Goal: Obtain resource: Download file/media

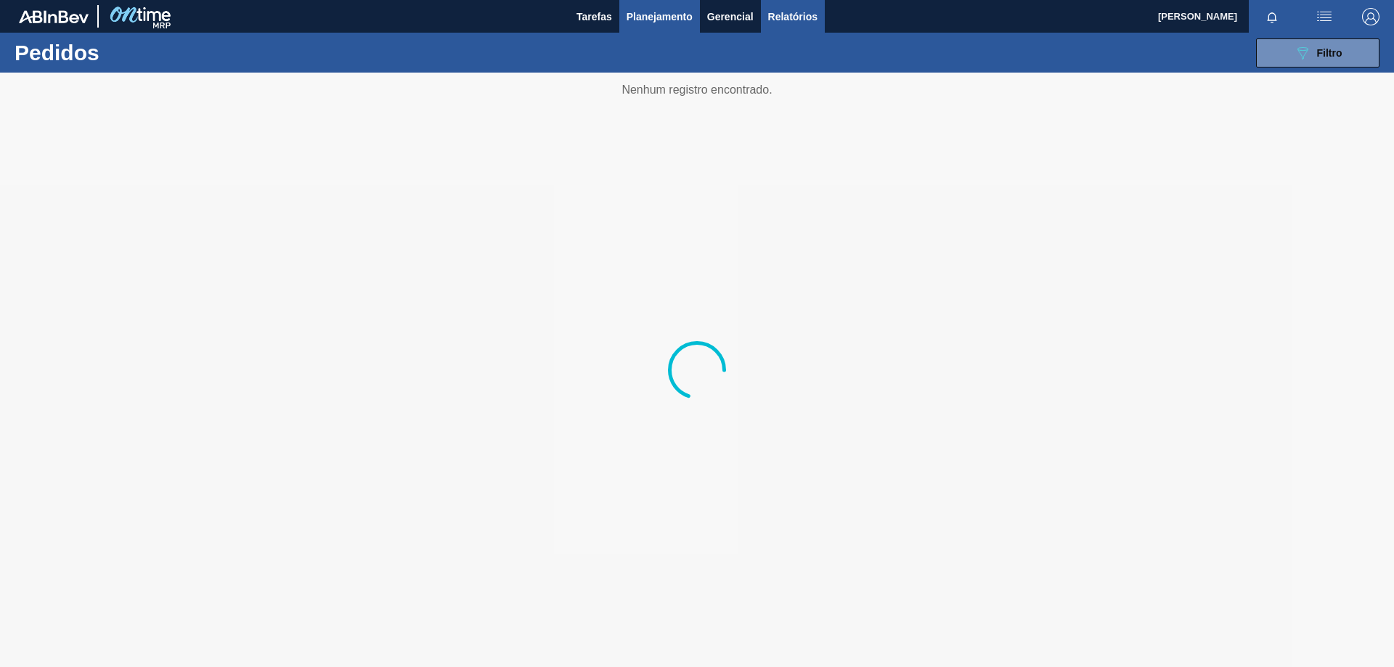
click at [792, 21] on span "Relatórios" at bounding box center [792, 16] width 49 height 17
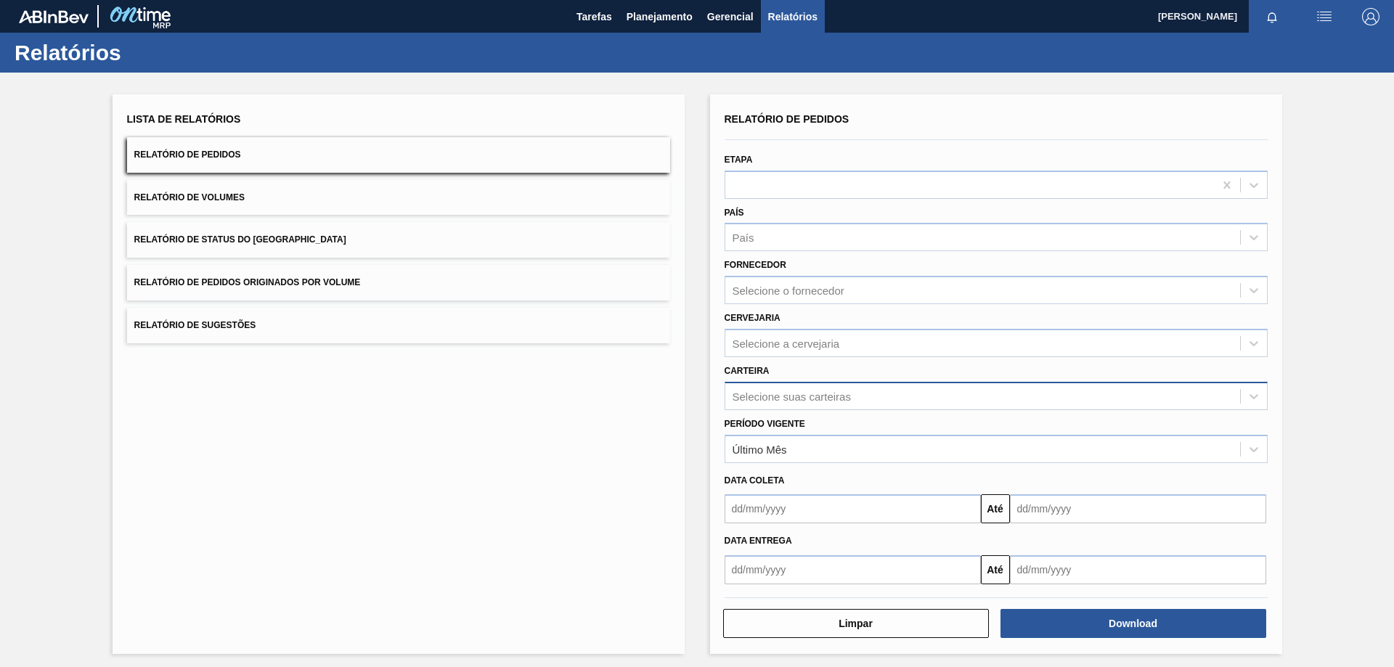
click at [797, 402] on div "Selecione suas carteiras" at bounding box center [792, 396] width 118 height 12
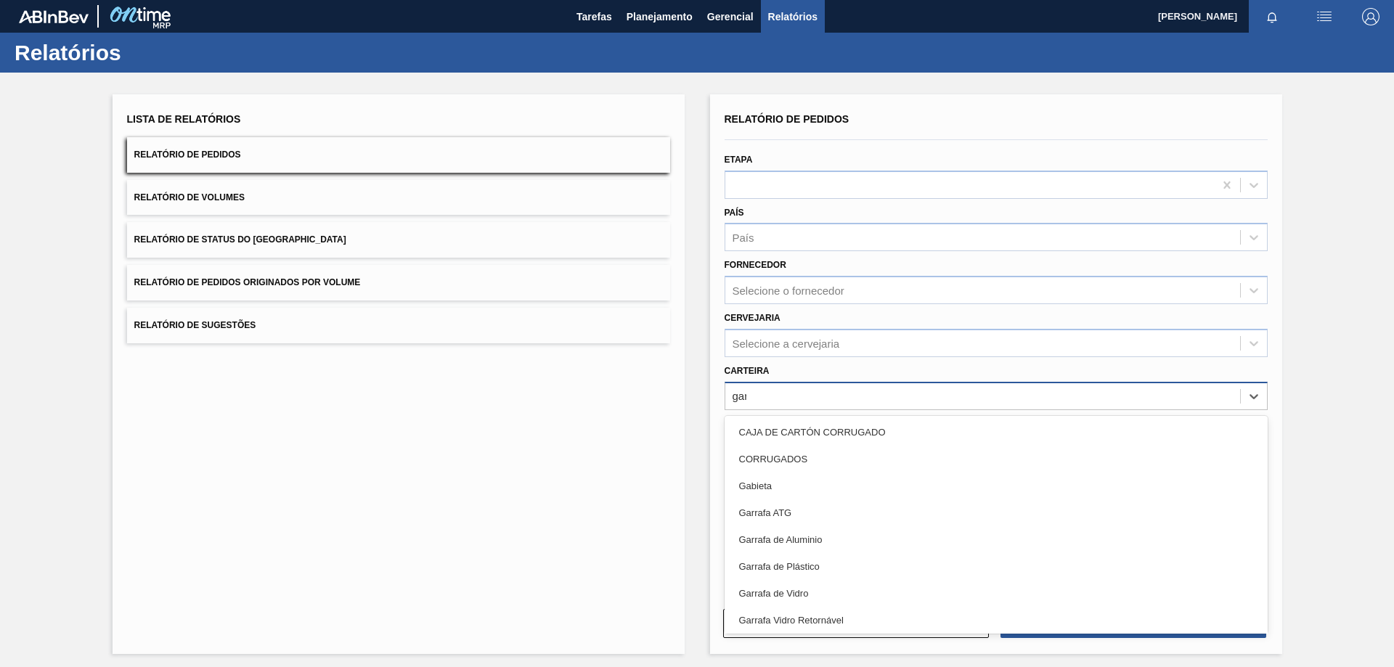
type input "garra"
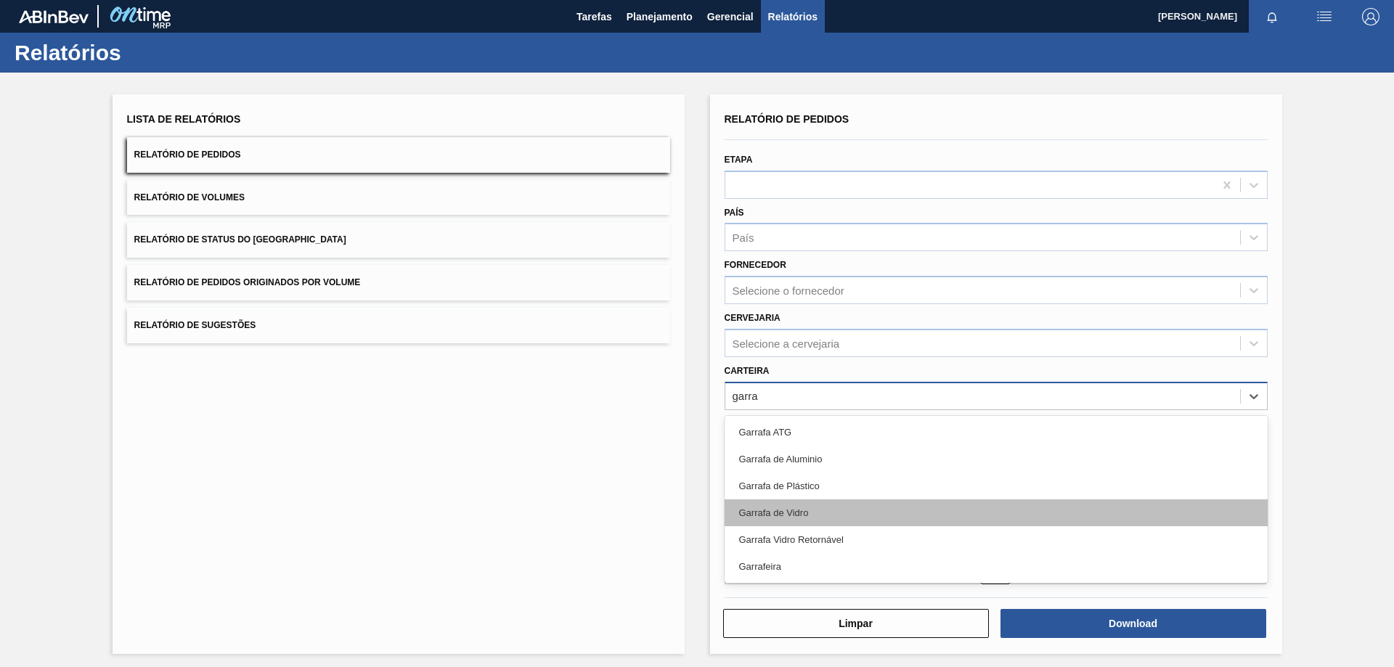
click at [782, 508] on div "Garrafa de Vidro" at bounding box center [996, 513] width 543 height 27
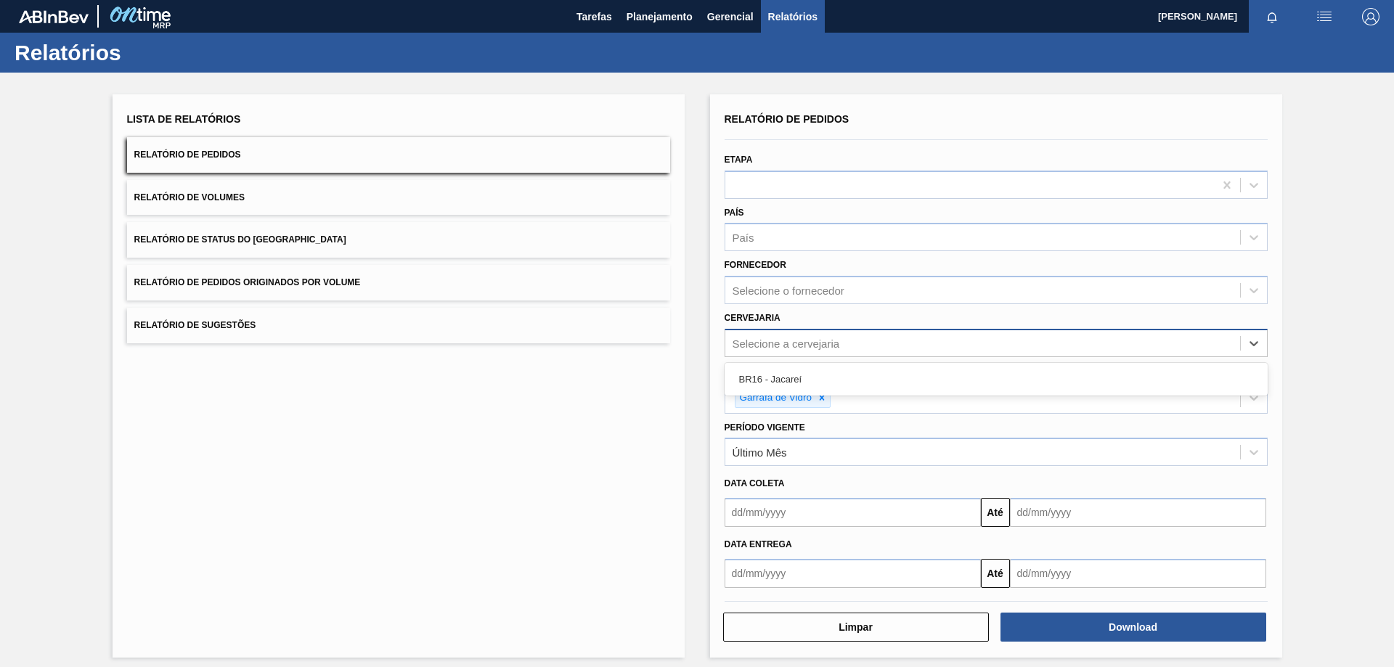
click at [807, 350] on div "Selecione a cervejaria" at bounding box center [982, 343] width 515 height 21
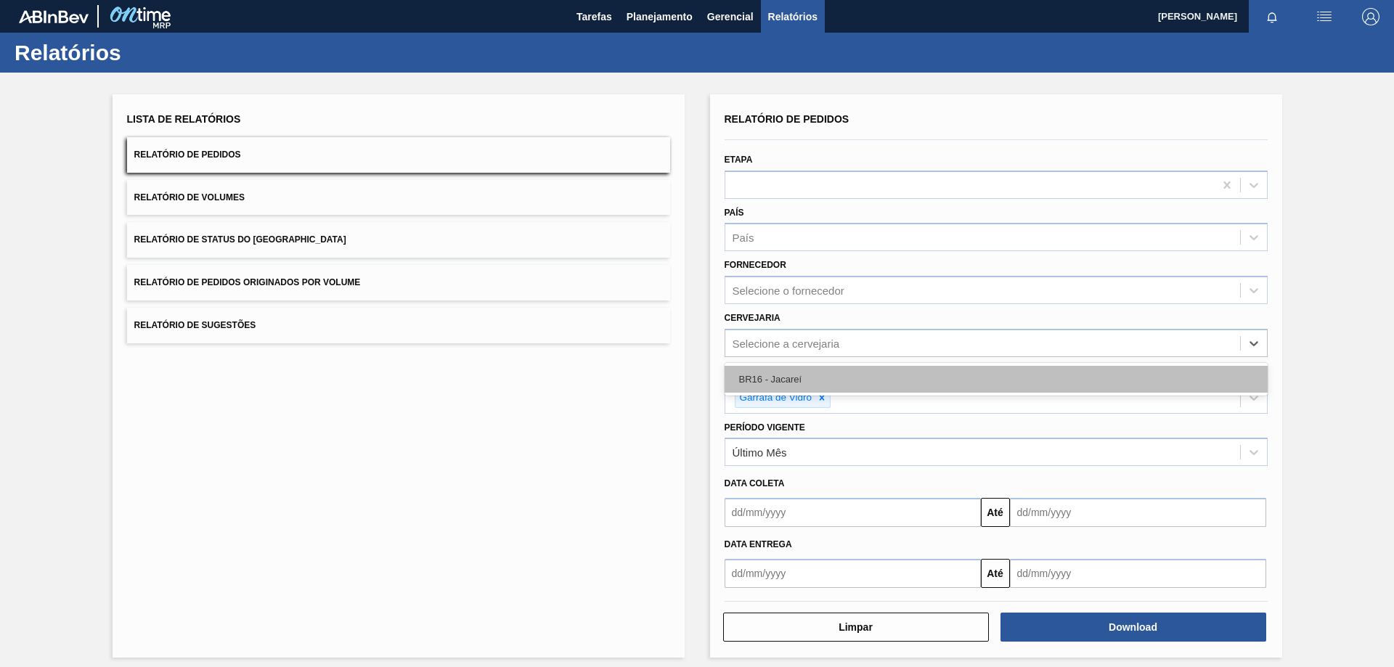
click at [800, 382] on div "BR16 - Jacareí" at bounding box center [996, 379] width 543 height 27
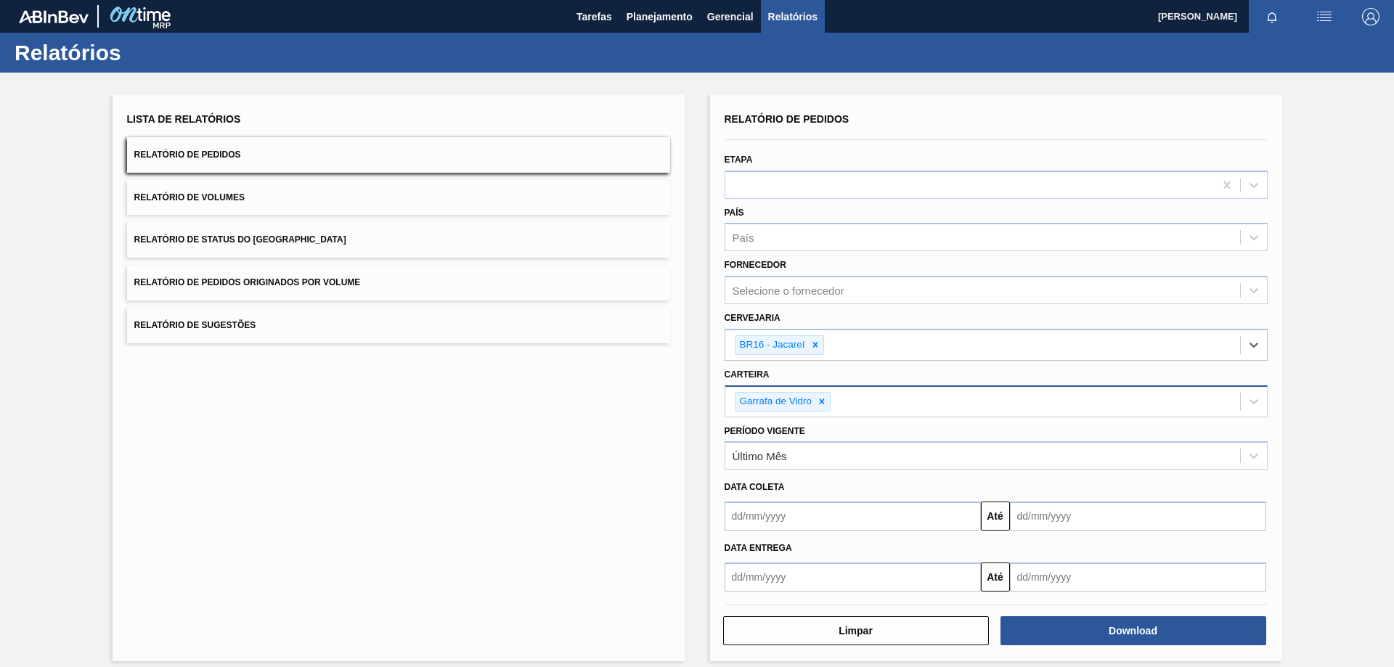
click at [787, 522] on input "text" at bounding box center [853, 516] width 256 height 29
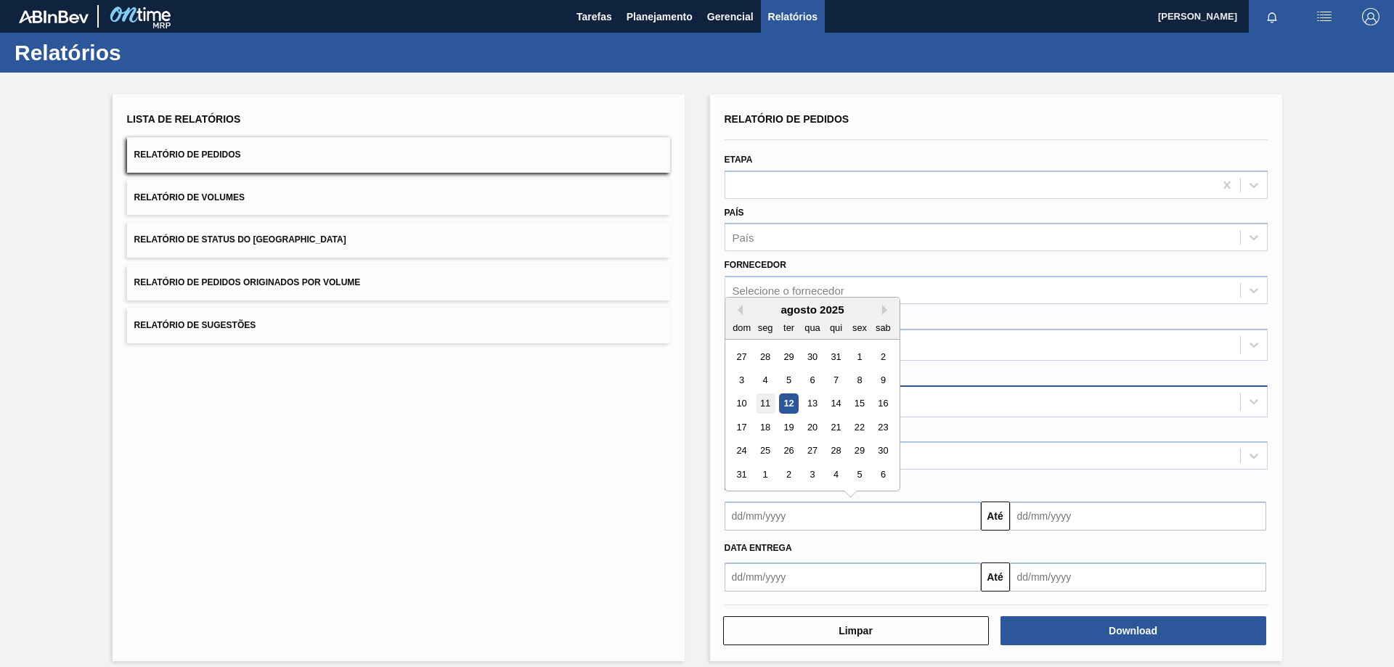
click at [763, 399] on div "11" at bounding box center [765, 404] width 20 height 20
type input "[DATE]"
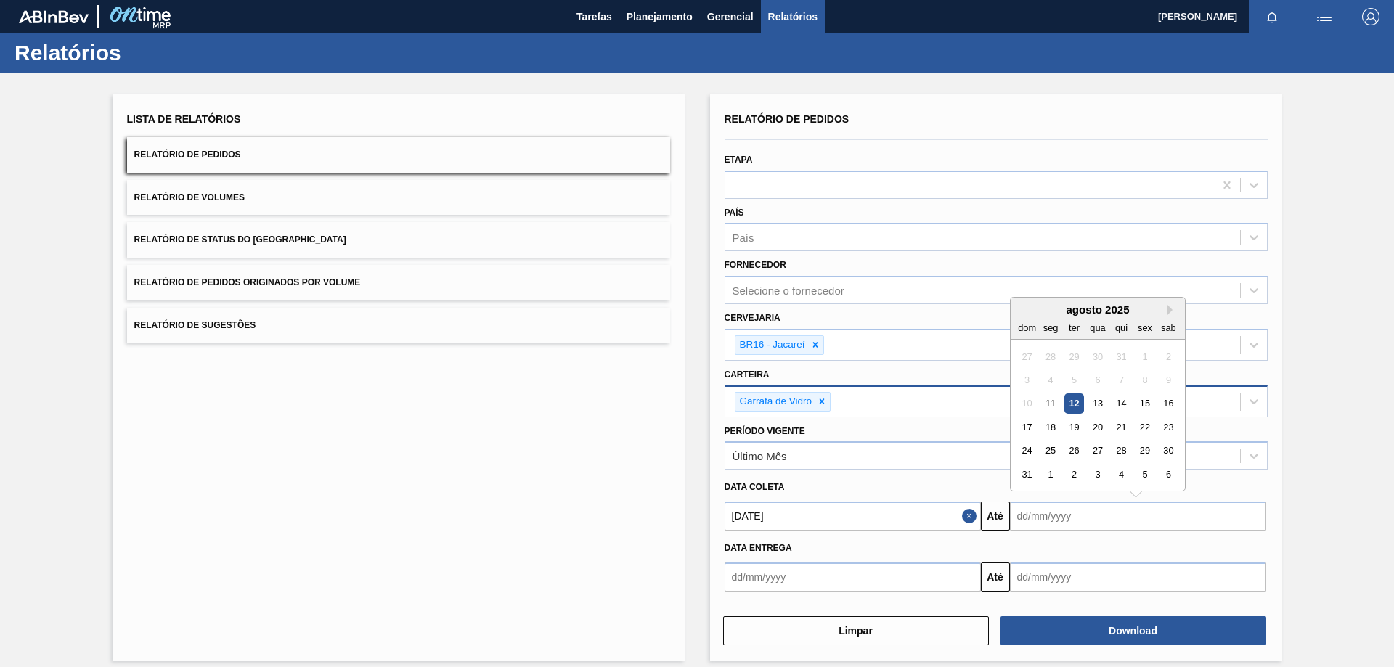
click at [1091, 517] on input "text" at bounding box center [1138, 516] width 256 height 29
click at [1025, 471] on div "31" at bounding box center [1027, 475] width 20 height 20
type input "[DATE]"
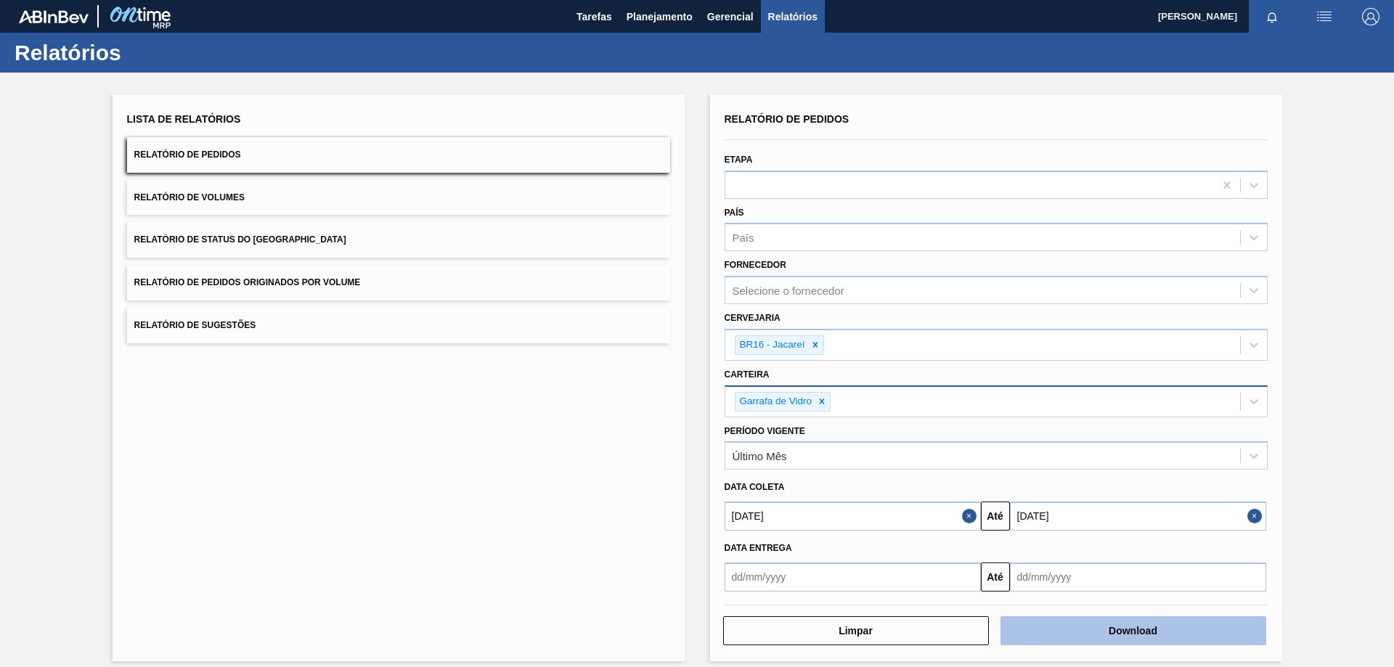
click at [1044, 624] on button "Download" at bounding box center [1134, 631] width 266 height 29
